Goal: Navigation & Orientation: Go to known website

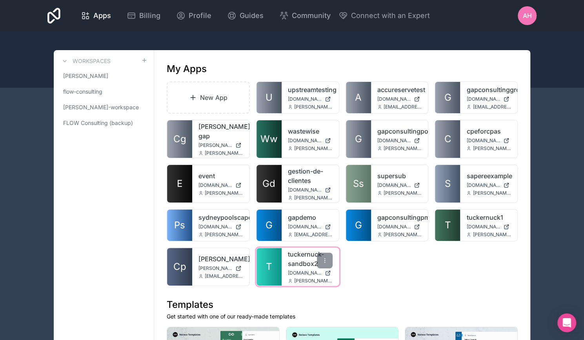
click at [297, 255] on link "tuckernuck-sandbox2" at bounding box center [310, 259] width 45 height 19
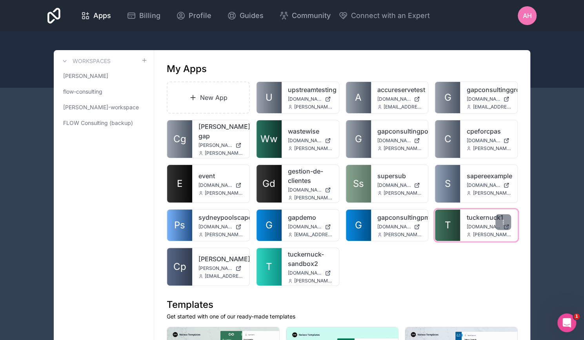
click at [475, 213] on link "tuckernuck1" at bounding box center [488, 217] width 45 height 9
